Goal: Task Accomplishment & Management: Manage account settings

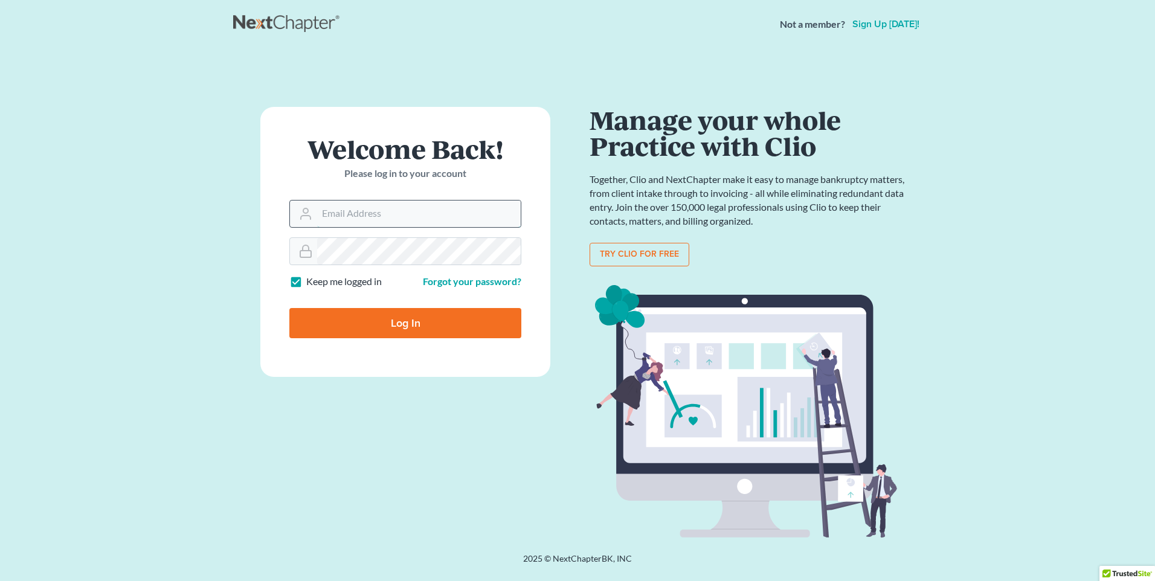
click at [323, 216] on input "Email Address" at bounding box center [419, 214] width 204 height 27
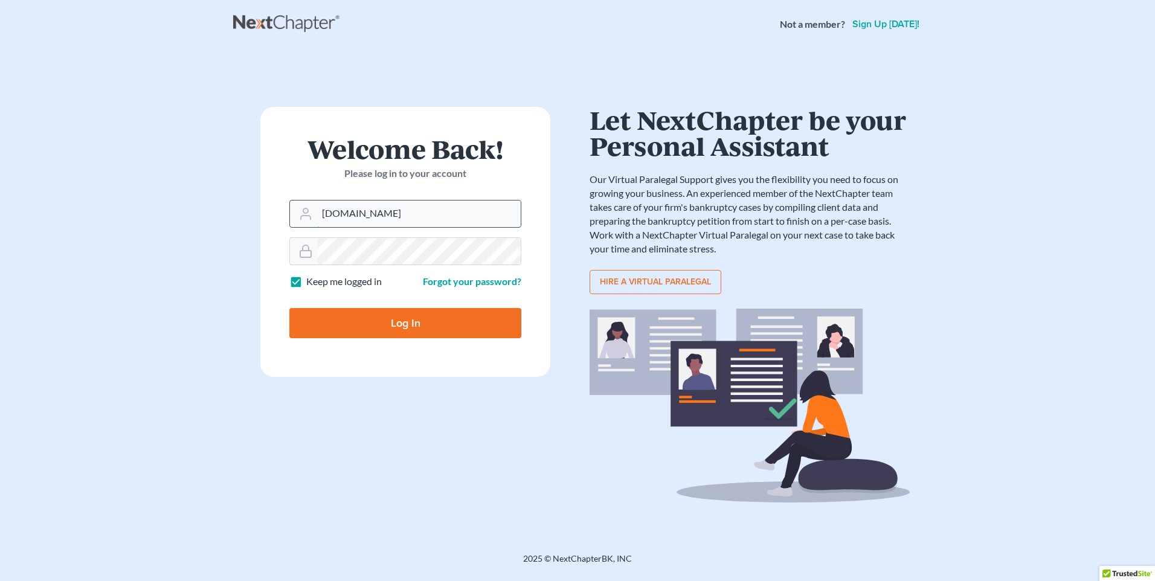
click at [332, 212] on input "Ctkelseylawct.com" at bounding box center [419, 214] width 204 height 27
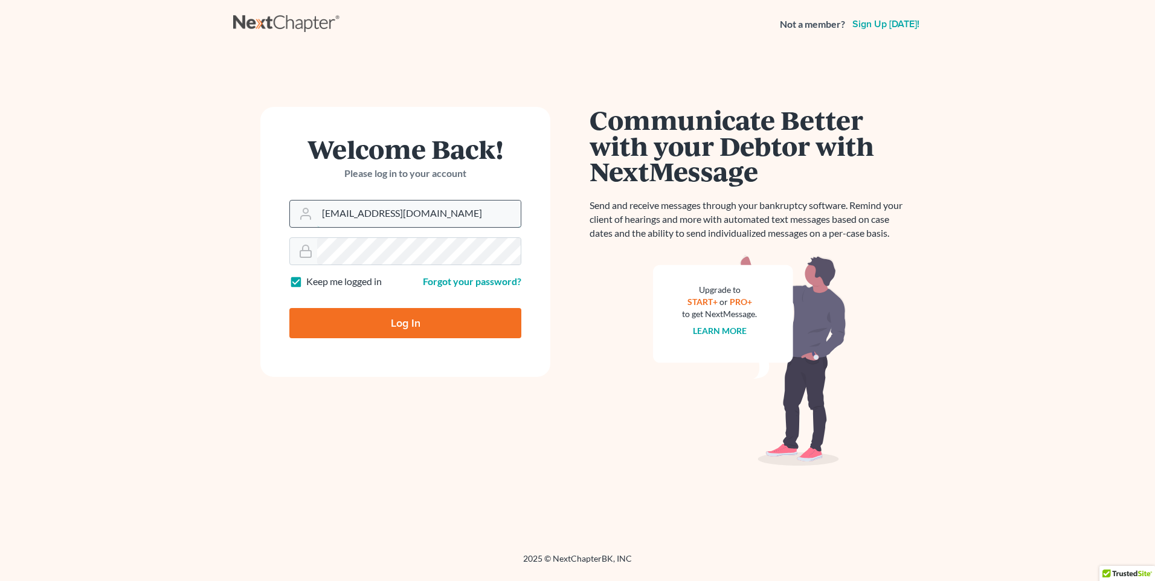
click at [332, 212] on input "sataff@kelseylawct.com" at bounding box center [419, 214] width 204 height 27
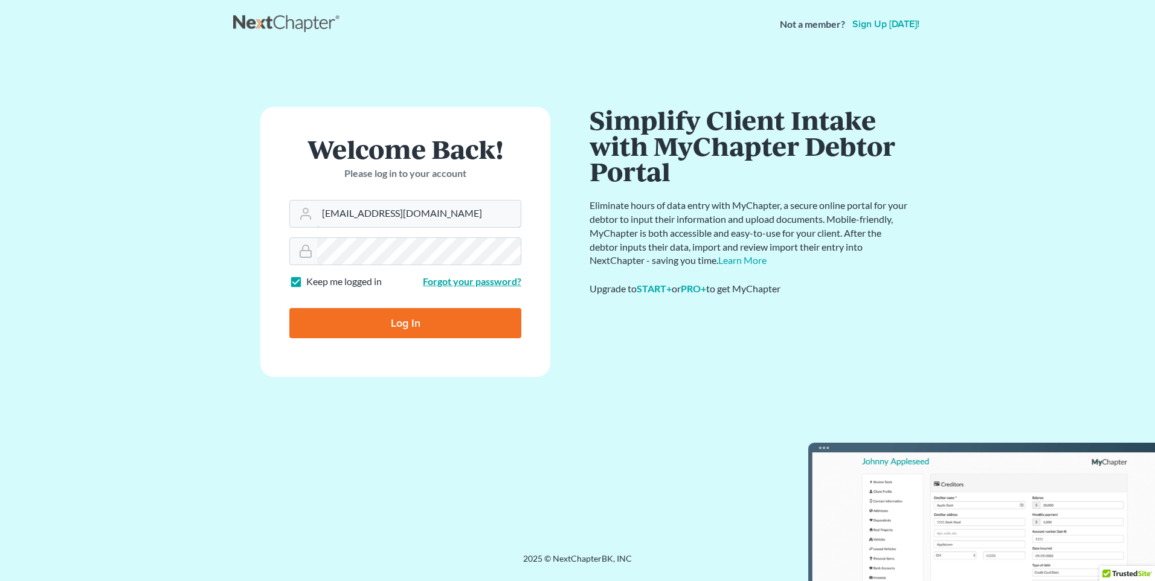
type input "staff@kelseylawct.com"
click at [344, 283] on label "Keep me logged in" at bounding box center [343, 282] width 75 height 14
click at [319, 283] on input "Keep me logged in" at bounding box center [315, 279] width 8 height 8
checkbox input "false"
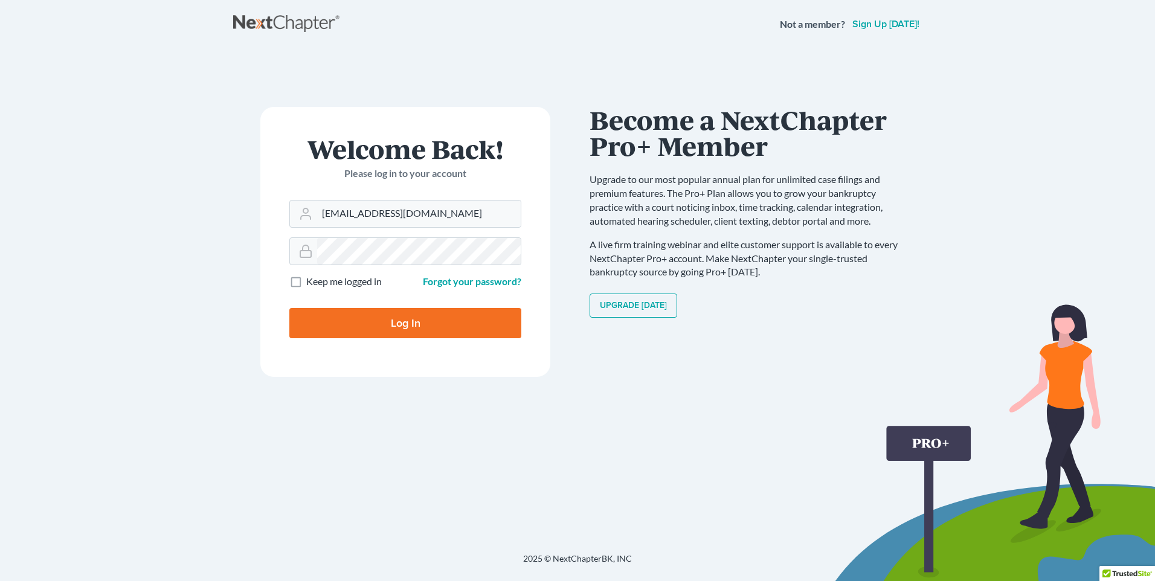
click at [397, 325] on input "Log In" at bounding box center [405, 323] width 232 height 30
type input "Thinking..."
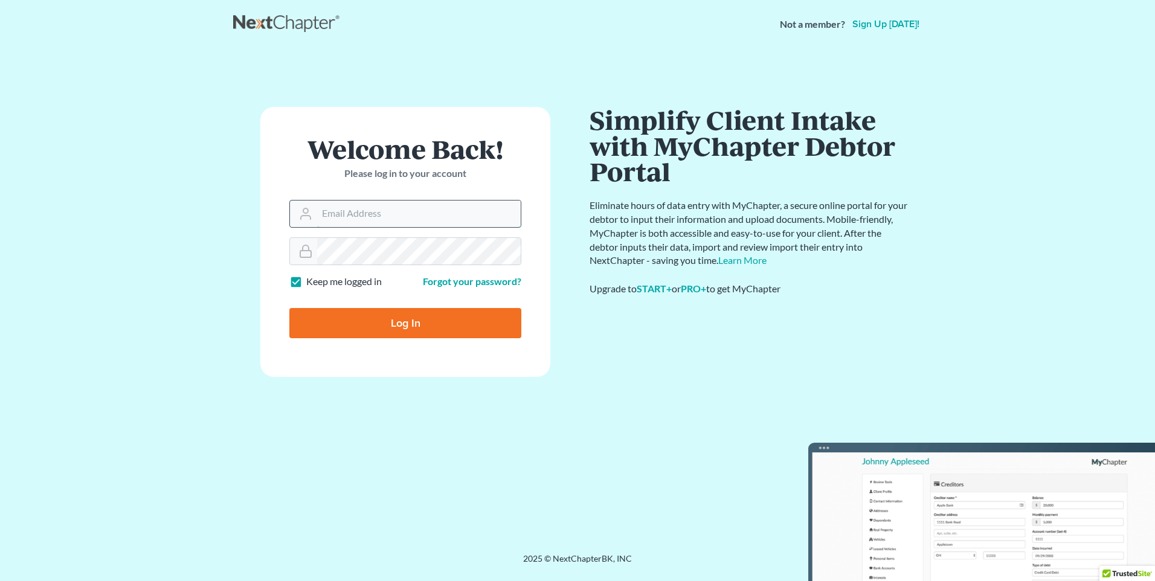
click at [324, 210] on input "Email Address" at bounding box center [419, 214] width 204 height 27
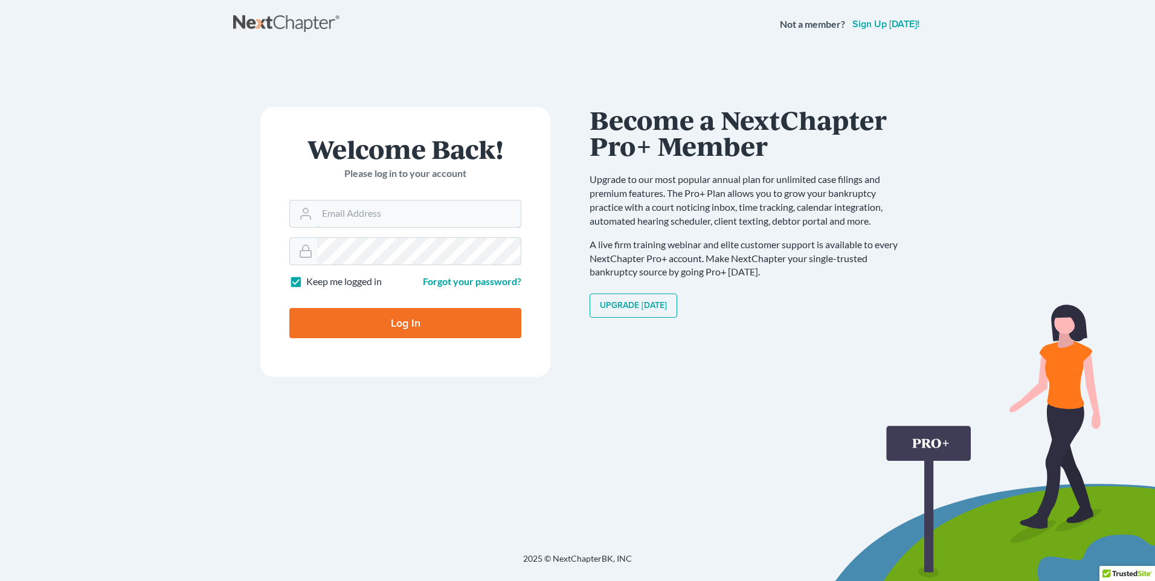
type input "staff@kelseylawct.com"
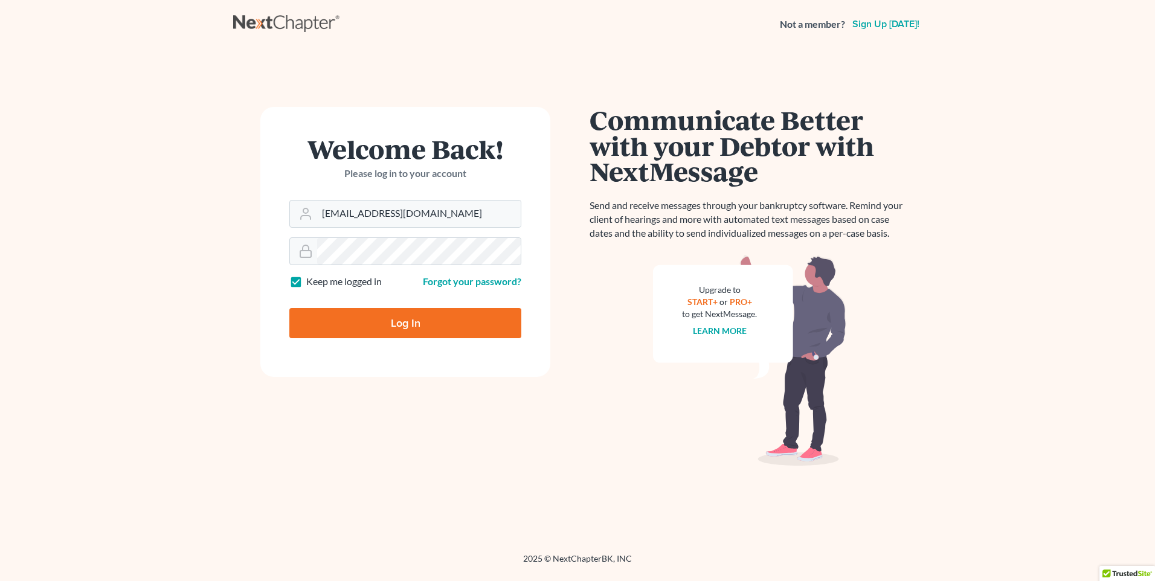
click at [400, 322] on input "Log In" at bounding box center [405, 323] width 232 height 30
type input "Thinking..."
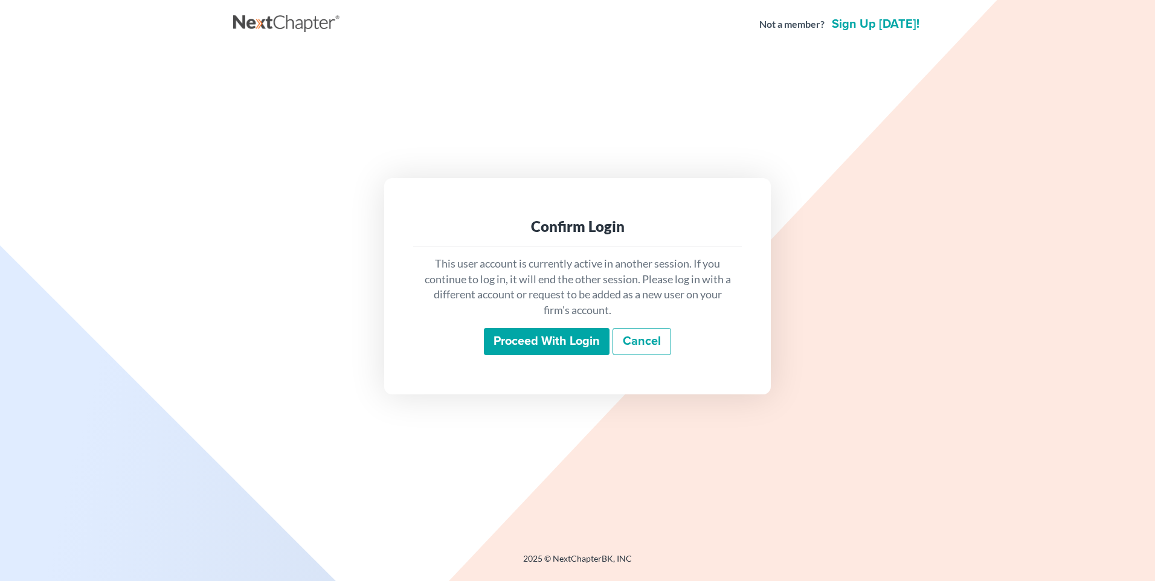
click at [570, 342] on input "Proceed with login" at bounding box center [547, 342] width 126 height 28
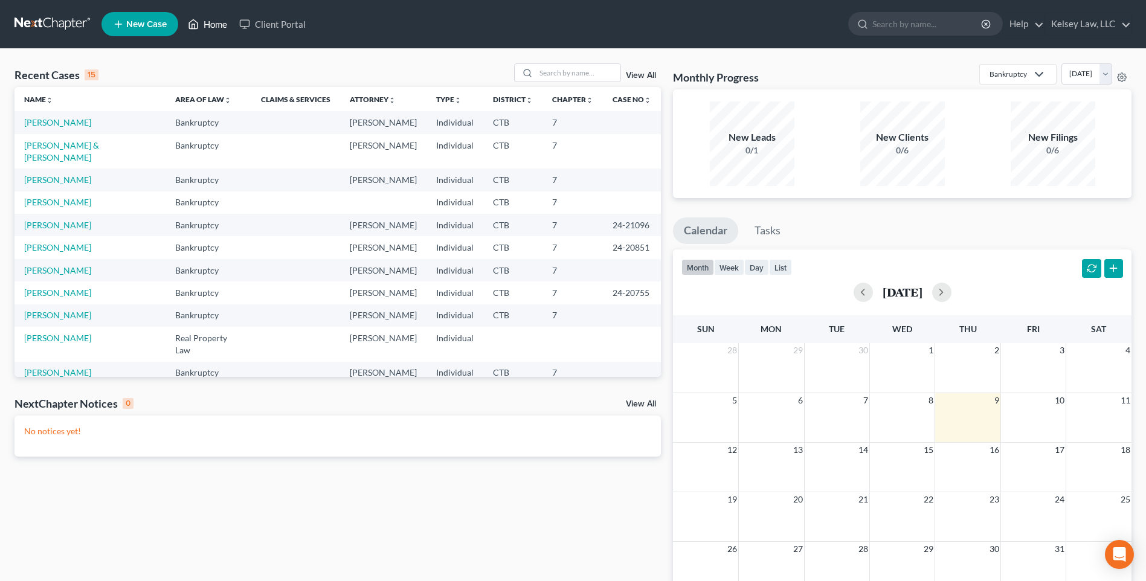
click at [196, 23] on icon at bounding box center [193, 24] width 11 height 14
click at [213, 23] on link "Home" at bounding box center [207, 24] width 51 height 22
click at [1032, 73] on icon at bounding box center [1039, 74] width 14 height 14
click at [1094, 49] on div "Recent Cases 15 View All Name unfold_more expand_more expand_less Area of Law u…" at bounding box center [573, 362] width 1146 height 627
click at [1127, 23] on link "Kelsey Law, LLC" at bounding box center [1088, 24] width 86 height 22
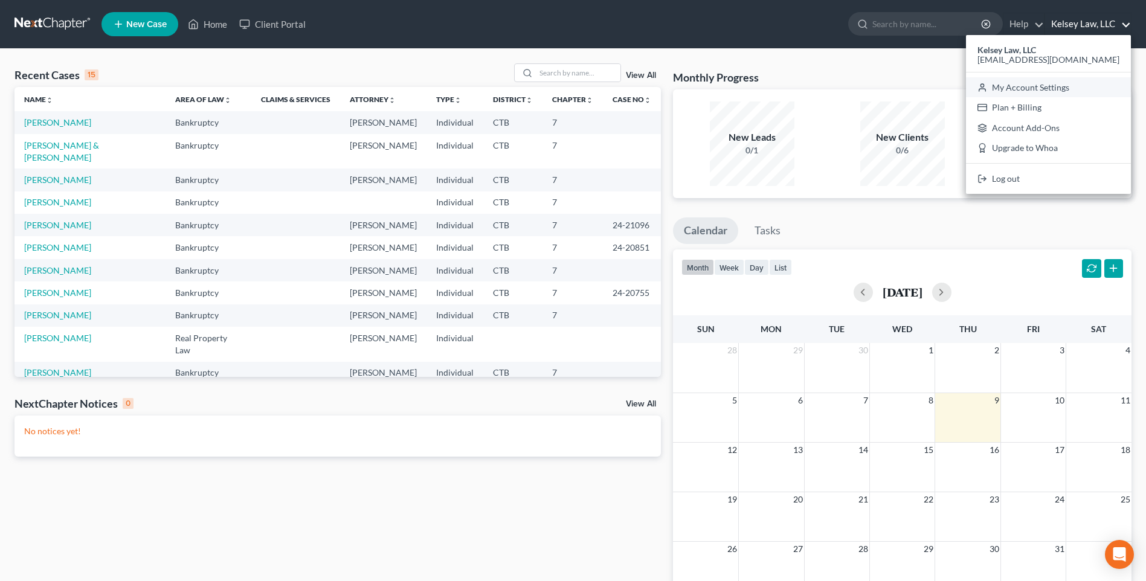
click at [1089, 85] on link "My Account Settings" at bounding box center [1048, 87] width 165 height 21
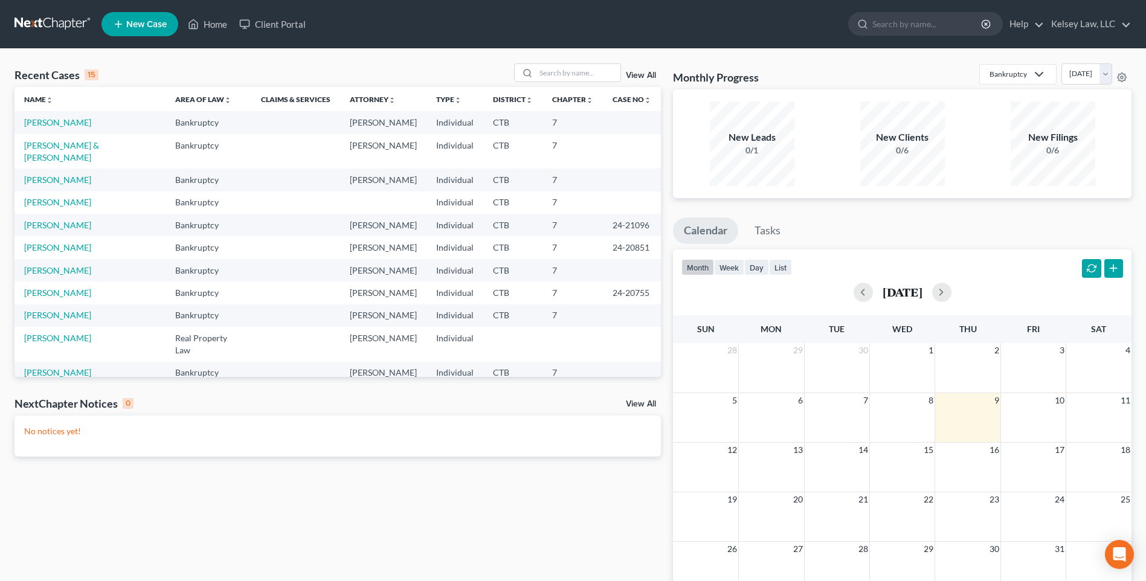
select select "12"
select select "24"
select select "6"
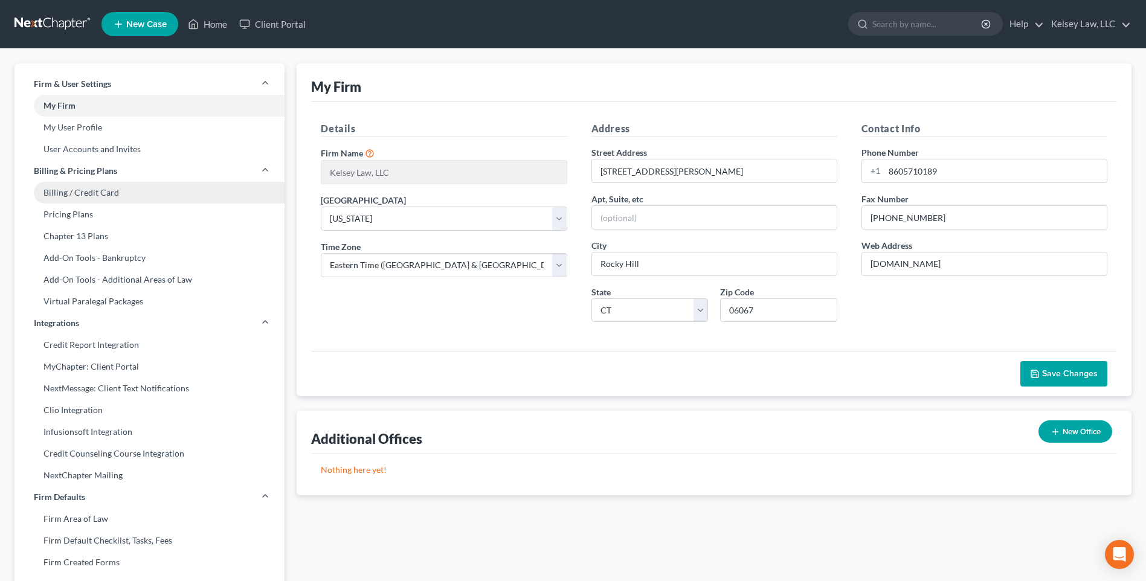
click at [68, 192] on link "Billing / Credit Card" at bounding box center [149, 193] width 270 height 22
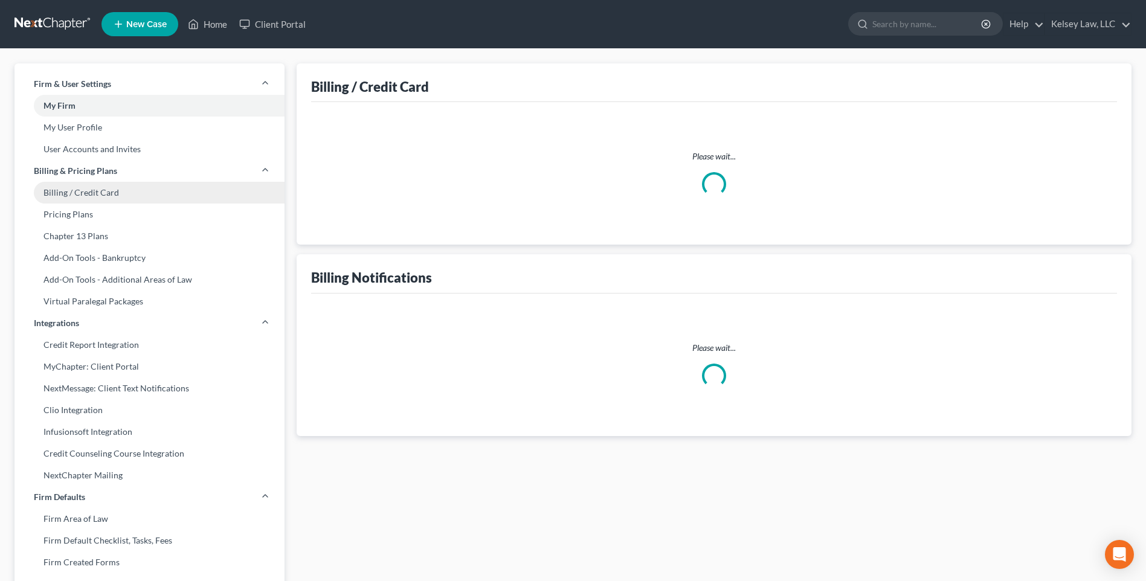
select select "6"
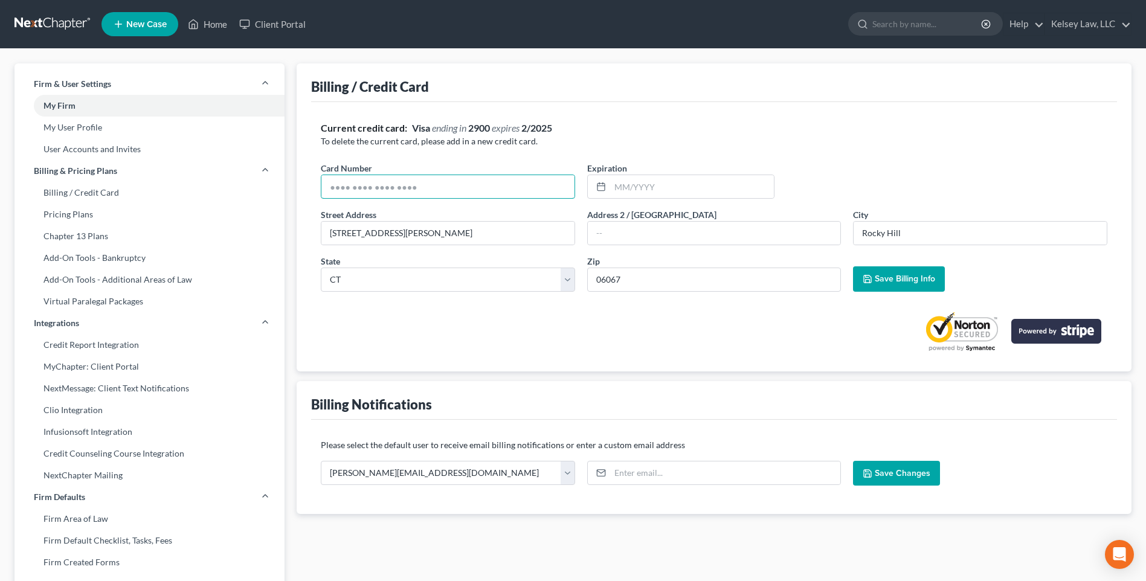
drag, startPoint x: 425, startPoint y: 187, endPoint x: 301, endPoint y: 185, distance: 123.8
click at [301, 185] on div "Billing / Credit Card Current credit card: Visa ending in 2900 expires 2/2025 T…" at bounding box center [714, 217] width 835 height 308
drag, startPoint x: 325, startPoint y: 185, endPoint x: 323, endPoint y: 178, distance: 6.9
click at [324, 184] on input "text" at bounding box center [447, 186] width 253 height 23
type input "[CREDIT_CARD_NUMBER]"
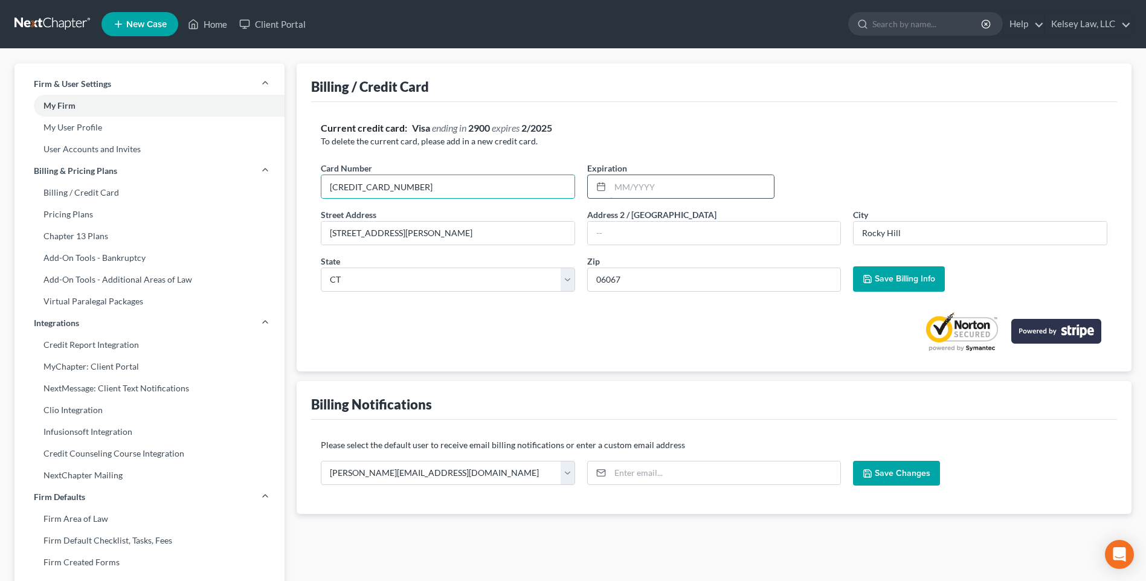
click at [610, 187] on input "text" at bounding box center [692, 186] width 164 height 23
click at [901, 280] on span "Save Billing Info" at bounding box center [905, 279] width 60 height 10
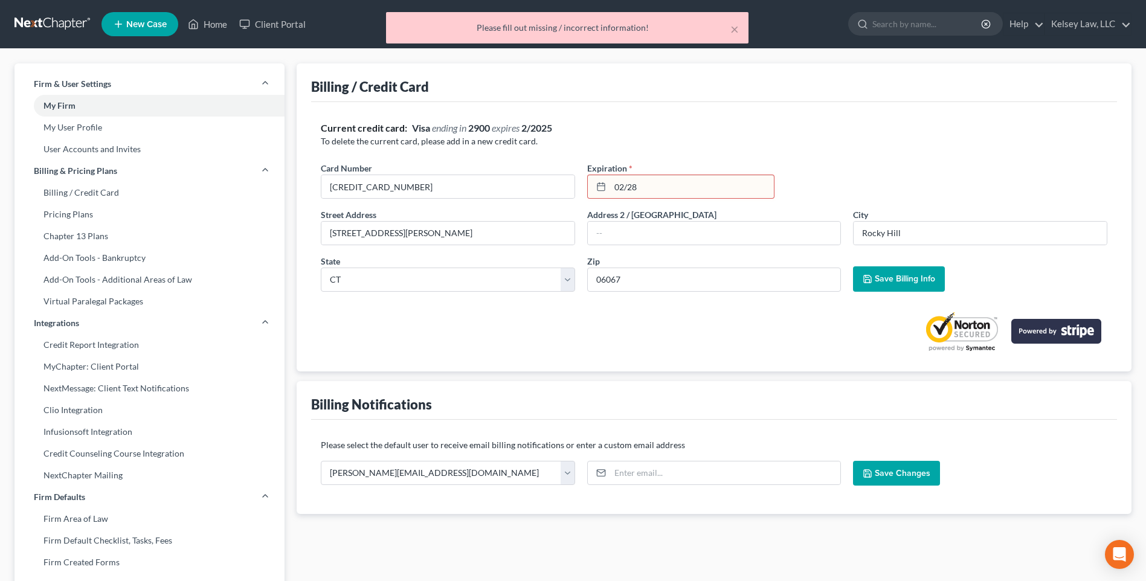
click at [626, 185] on input "02/28" at bounding box center [692, 186] width 164 height 23
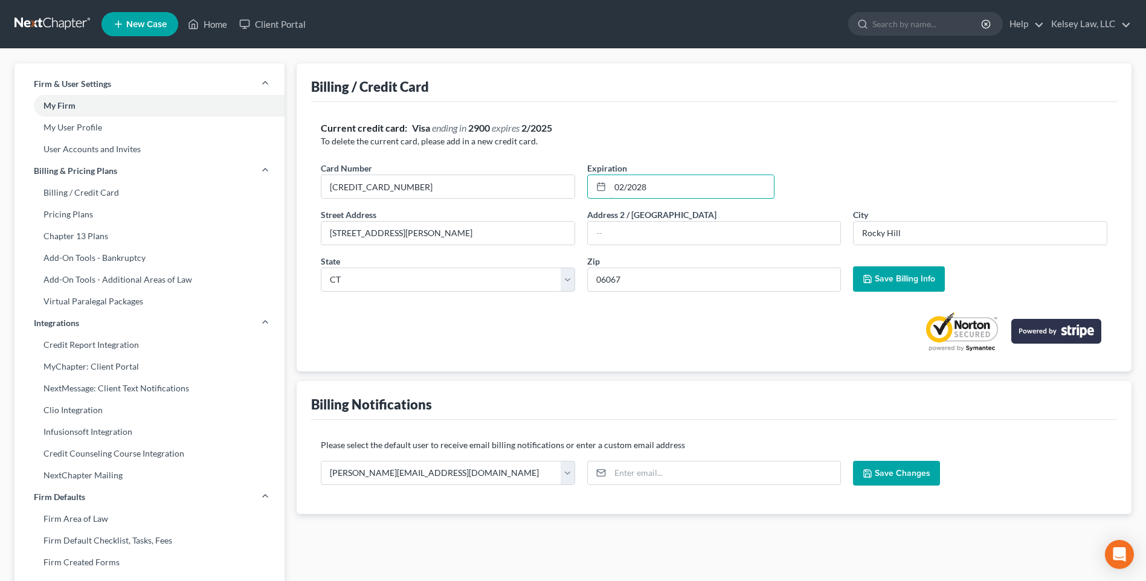
type input "02/2028"
click at [887, 284] on button "Save Billing Info" at bounding box center [899, 278] width 92 height 25
click at [1126, 24] on link "Kelsey Law, LLC" at bounding box center [1088, 24] width 86 height 22
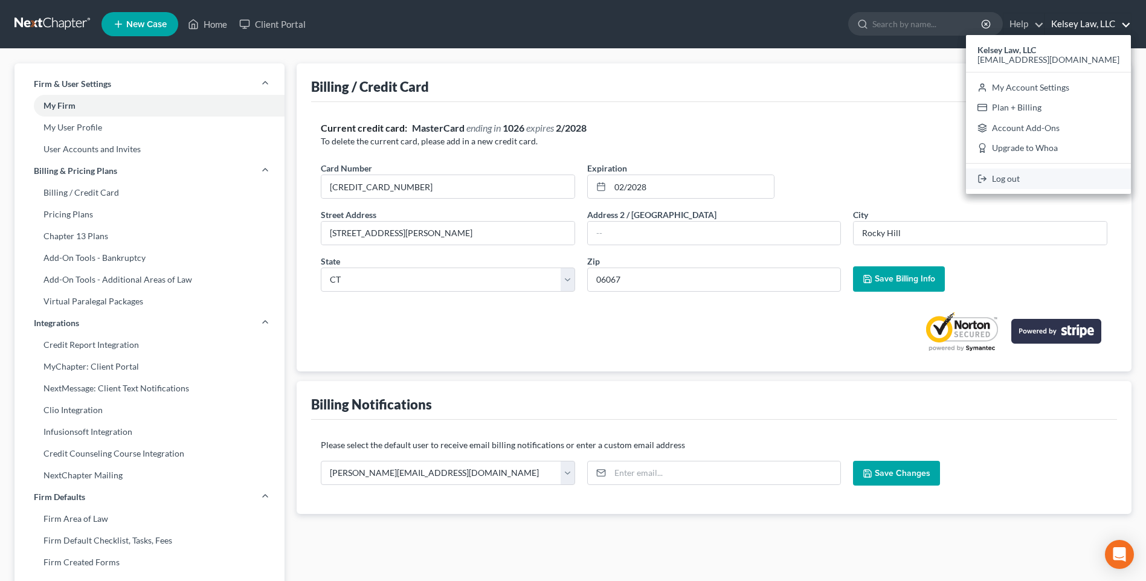
click at [1055, 174] on link "Log out" at bounding box center [1048, 179] width 165 height 21
